Goal: Navigation & Orientation: Find specific page/section

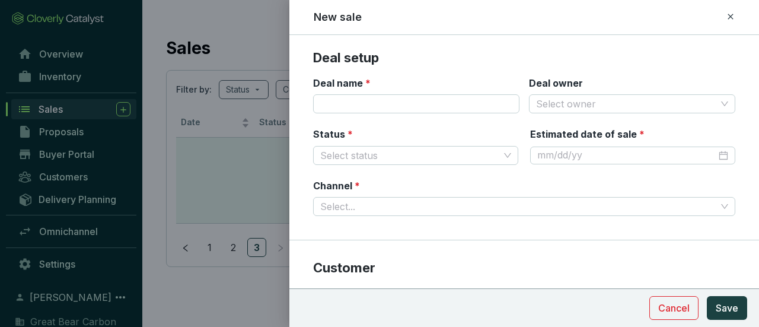
scroll to position [237, 0]
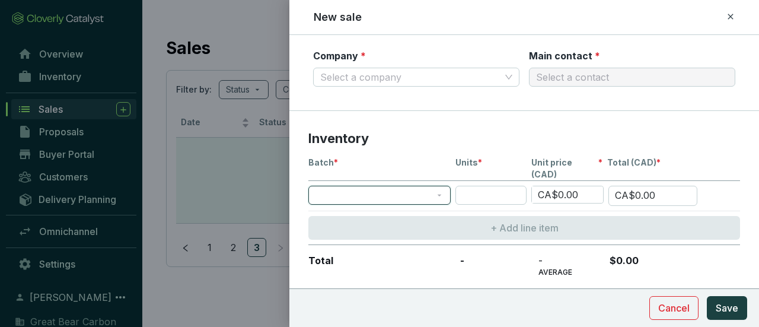
click at [236, 25] on div at bounding box center [379, 163] width 759 height 327
click at [440, 186] on span at bounding box center [380, 195] width 128 height 18
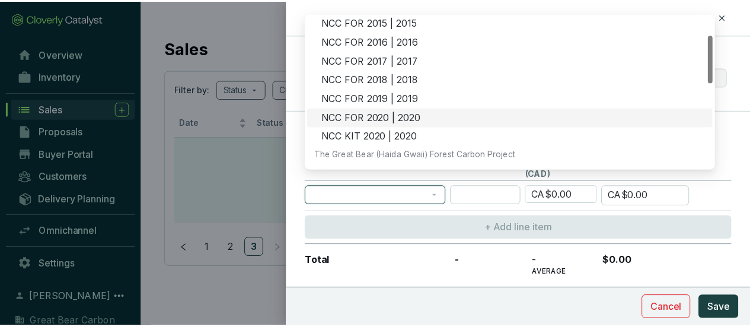
scroll to position [0, 0]
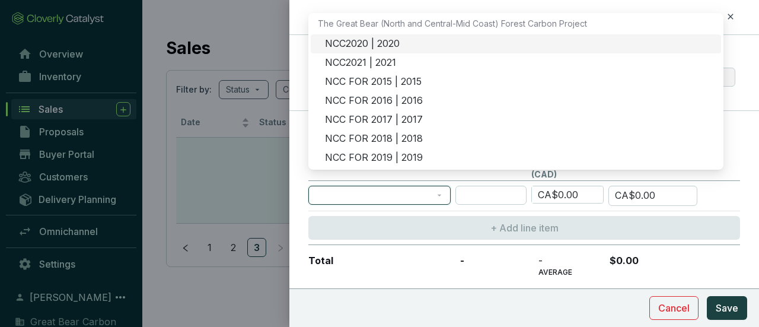
click at [262, 47] on div at bounding box center [379, 163] width 759 height 327
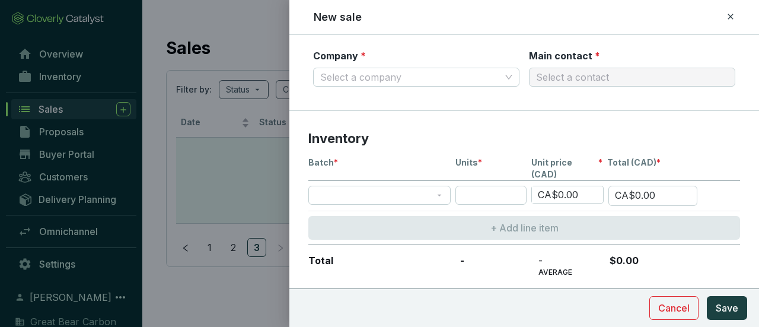
click at [251, 24] on div at bounding box center [379, 163] width 759 height 327
click at [727, 18] on icon at bounding box center [730, 16] width 9 height 14
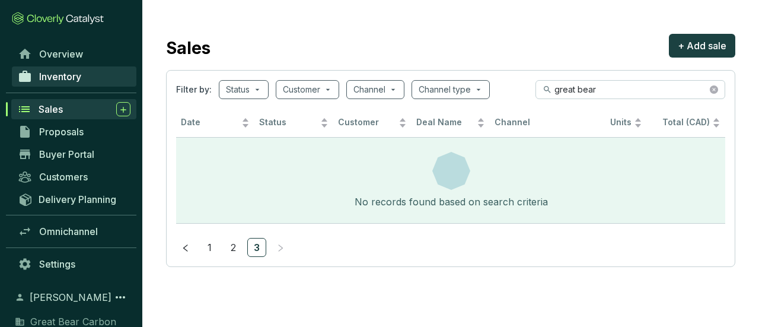
click at [65, 74] on span "Inventory" at bounding box center [60, 77] width 42 height 12
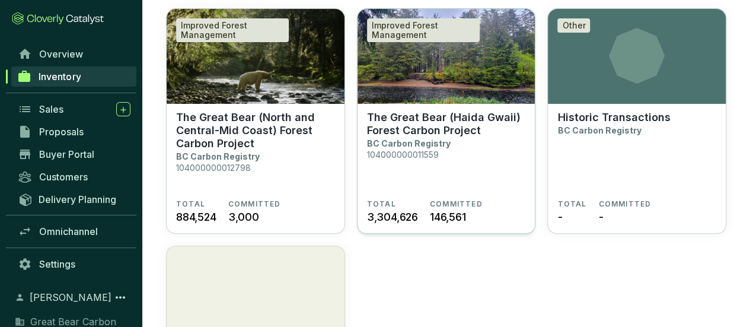
scroll to position [119, 0]
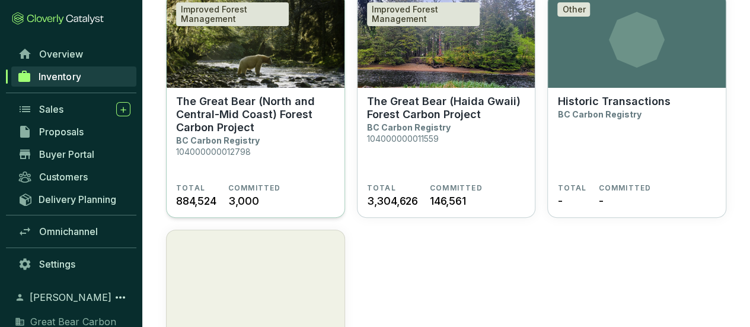
click at [255, 135] on p "BC Carbon Registry" at bounding box center [218, 140] width 84 height 10
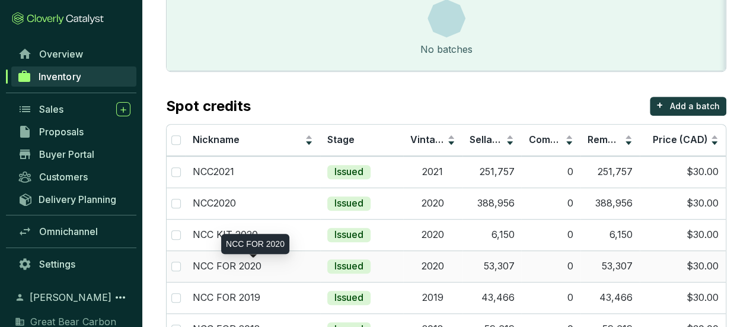
scroll to position [351, 0]
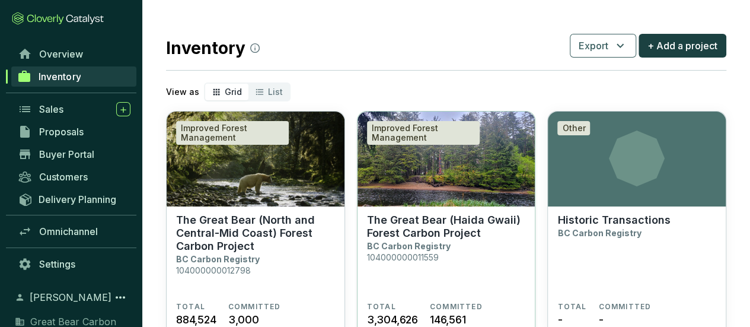
click at [446, 225] on p "The Great Bear (Haida Gwaii) Forest Carbon Project" at bounding box center [446, 227] width 159 height 26
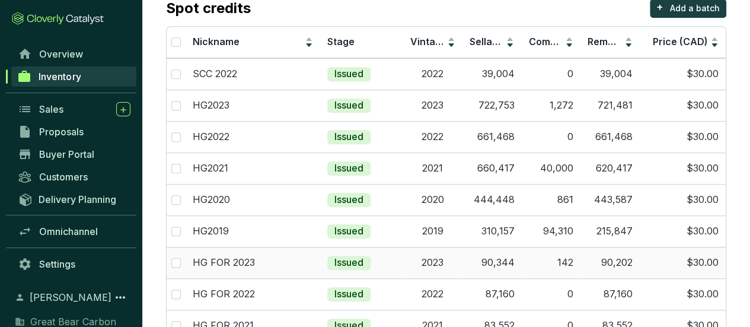
scroll to position [273, 0]
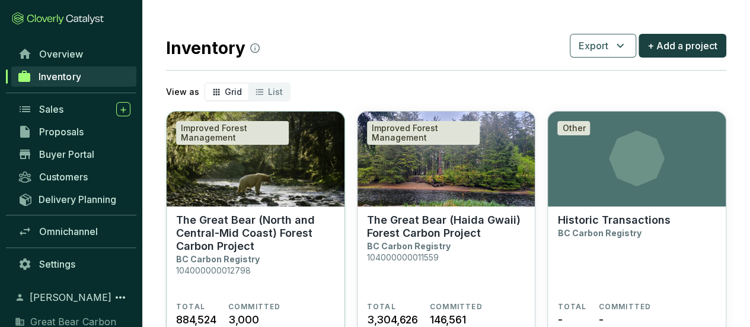
click at [296, 244] on p "The Great Bear (North and Central-Mid Coast) Forest Carbon Project" at bounding box center [255, 233] width 159 height 39
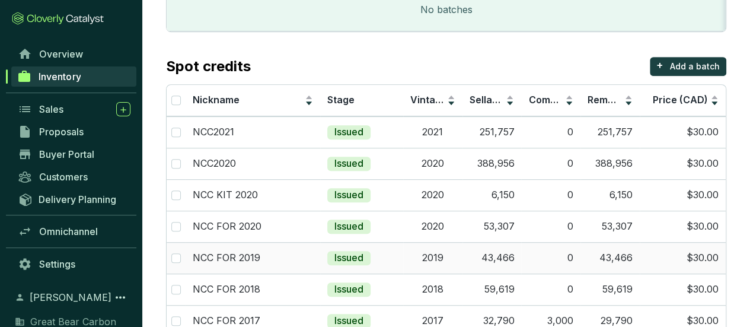
scroll to position [232, 0]
